Goal: Navigation & Orientation: Find specific page/section

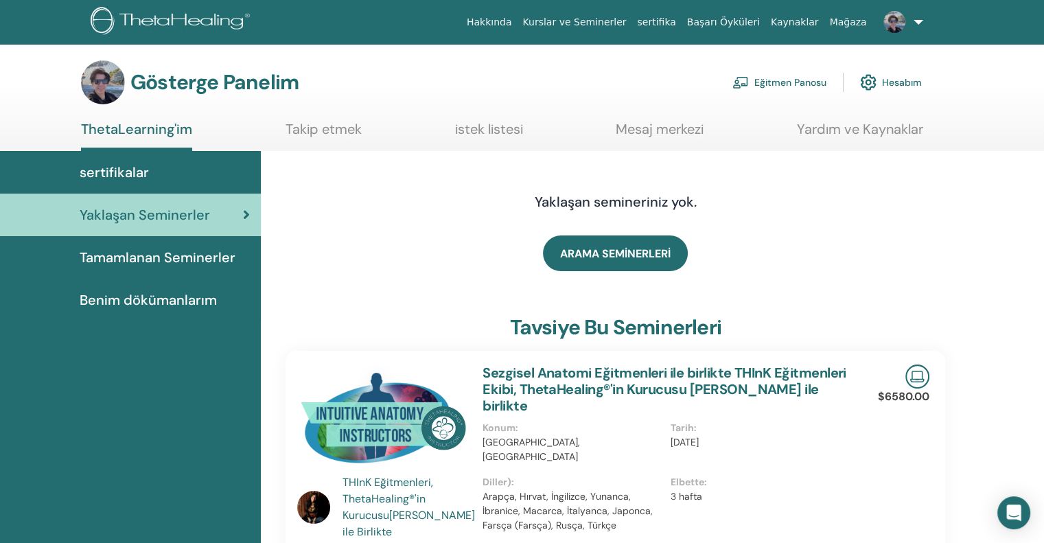
click at [137, 263] on font "Tamamlanan Seminerler" at bounding box center [158, 257] width 156 height 18
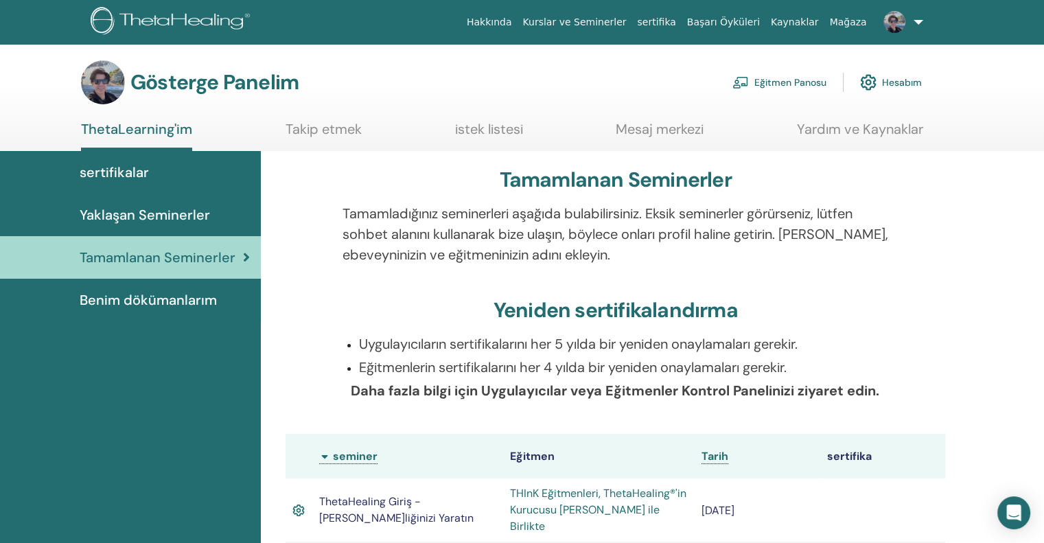
click at [145, 305] on font "Benim dökümanlarım" at bounding box center [148, 300] width 137 height 18
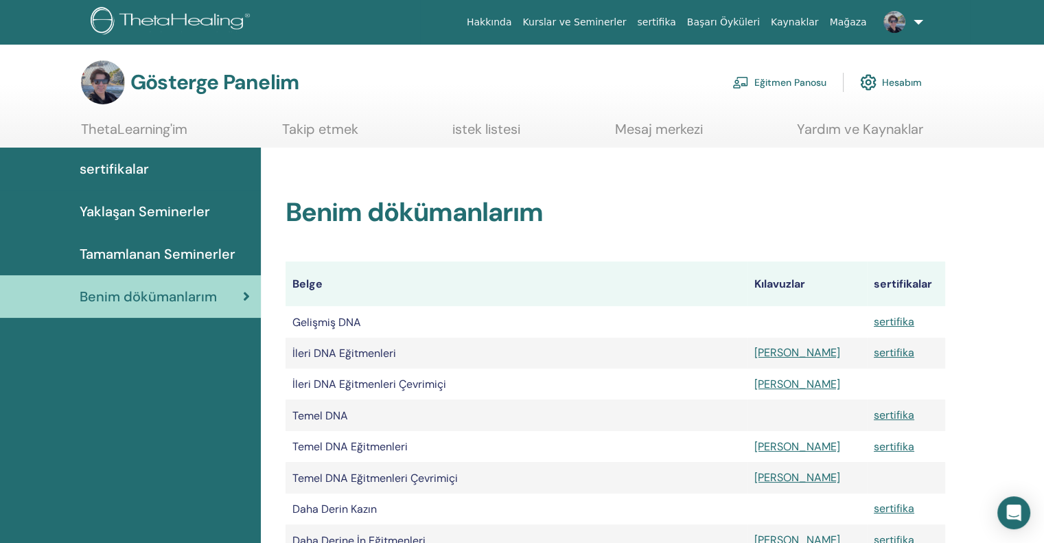
click at [912, 16] on link at bounding box center [900, 22] width 56 height 44
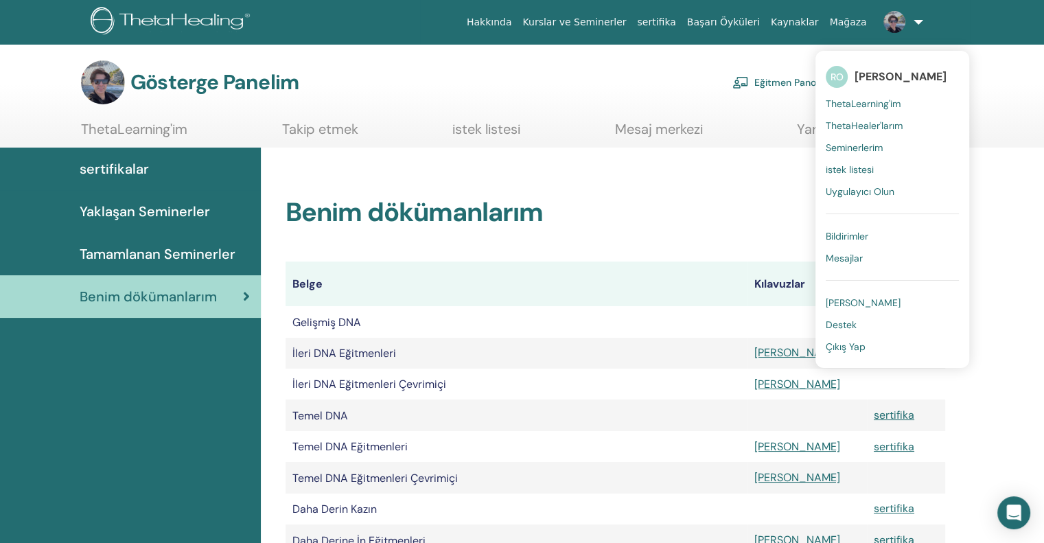
click at [851, 147] on font "Seminerlerim" at bounding box center [853, 147] width 57 height 12
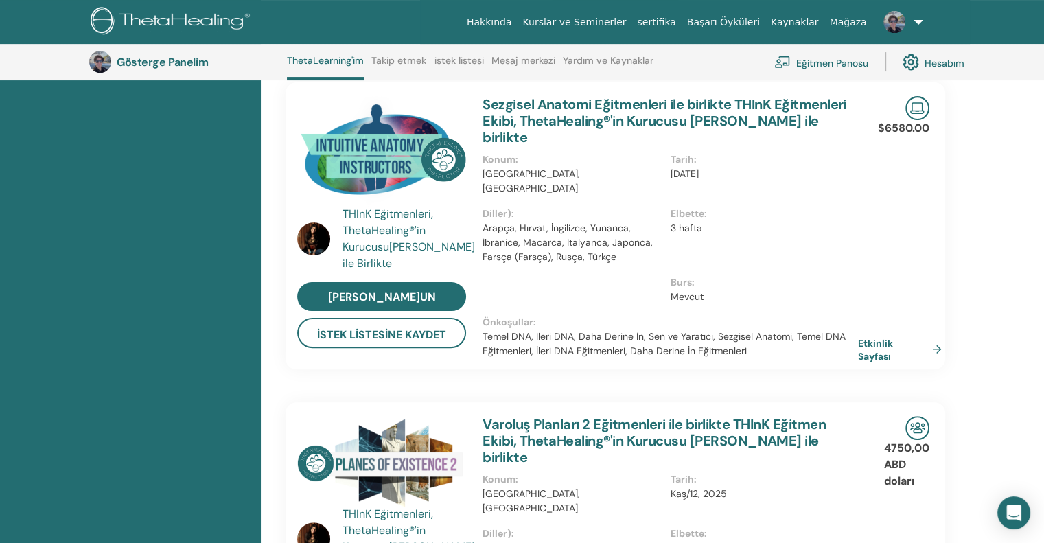
scroll to position [379, 0]
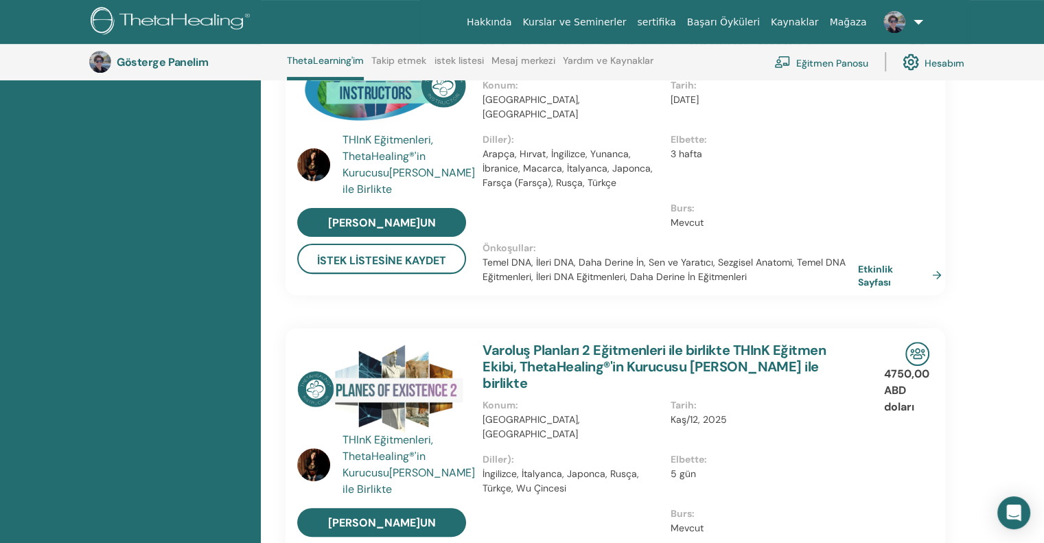
click at [844, 60] on font "Eğitmen Panosu" at bounding box center [832, 62] width 72 height 12
